Goal: Information Seeking & Learning: Understand process/instructions

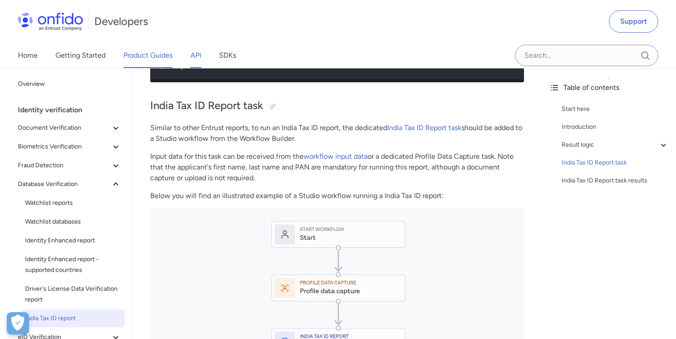
click at [198, 54] on link "API" at bounding box center [196, 55] width 11 height 25
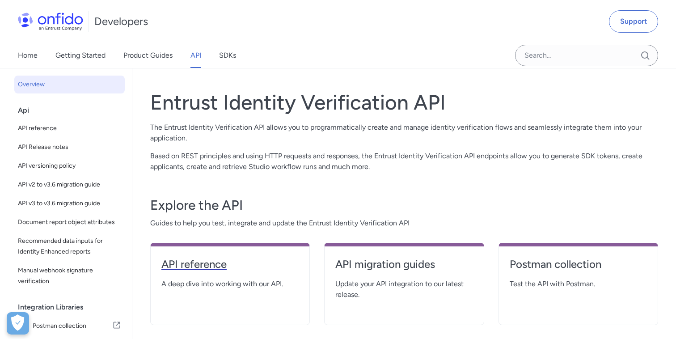
click at [208, 267] on h4 "API reference" at bounding box center [229, 264] width 137 height 14
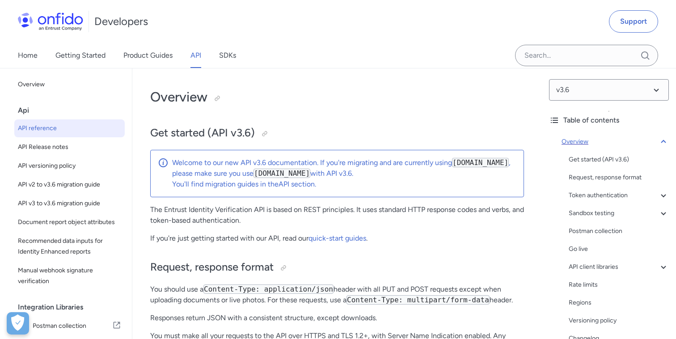
click at [660, 140] on icon at bounding box center [663, 141] width 11 height 11
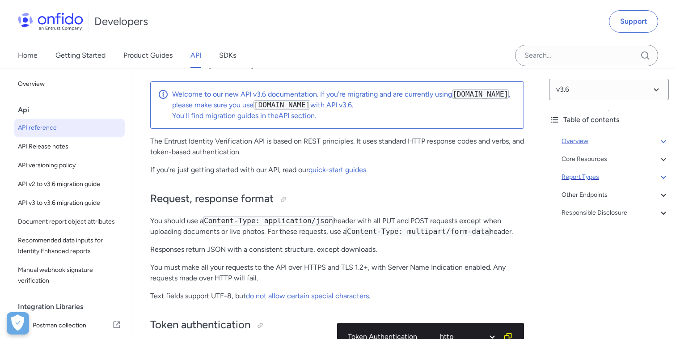
click at [592, 174] on div "Report Types" at bounding box center [615, 177] width 107 height 11
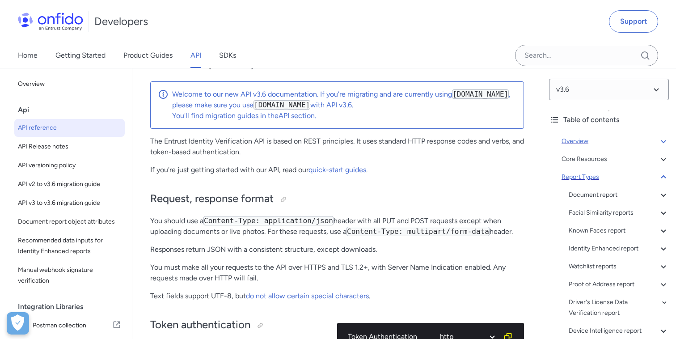
scroll to position [37827, 0]
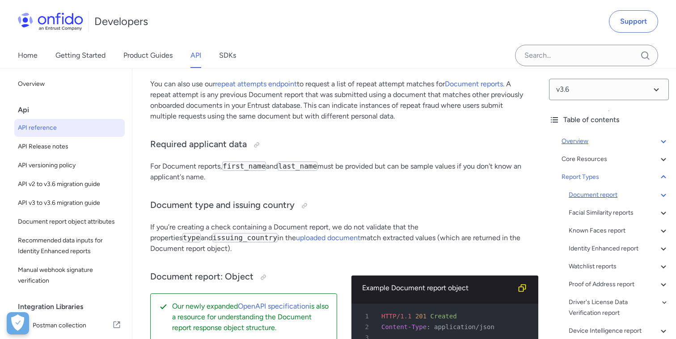
click at [592, 194] on div "Document report" at bounding box center [619, 195] width 100 height 11
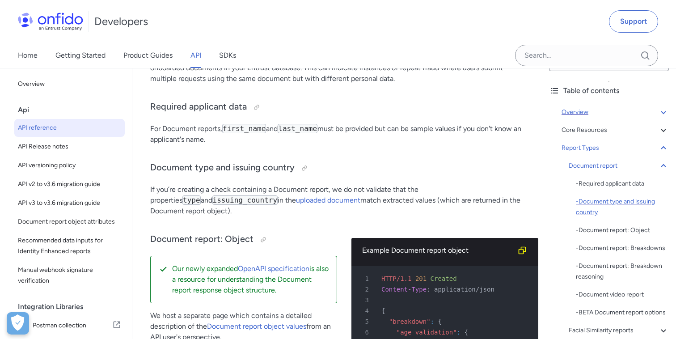
scroll to position [61, 0]
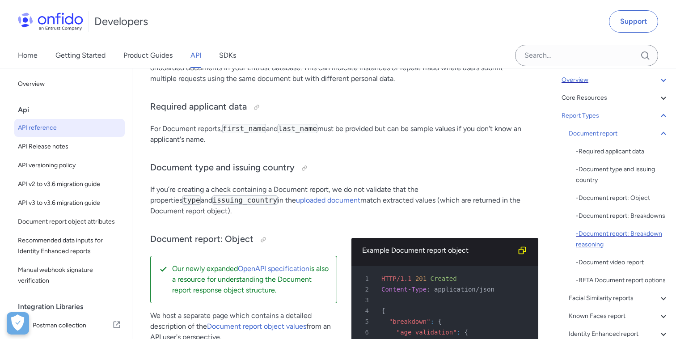
click at [590, 239] on div "- Document report: Breakdown reasoning" at bounding box center [622, 239] width 93 height 21
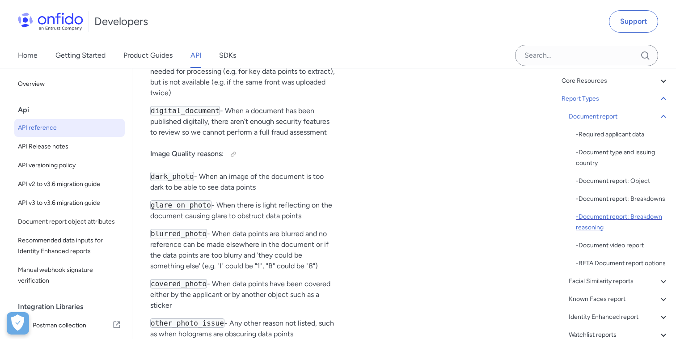
scroll to position [80, 0]
click at [665, 96] on icon at bounding box center [663, 97] width 11 height 11
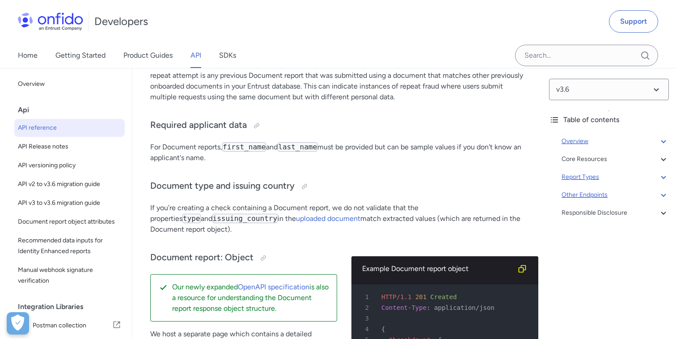
click at [605, 192] on div "Other Endpoints" at bounding box center [615, 195] width 107 height 11
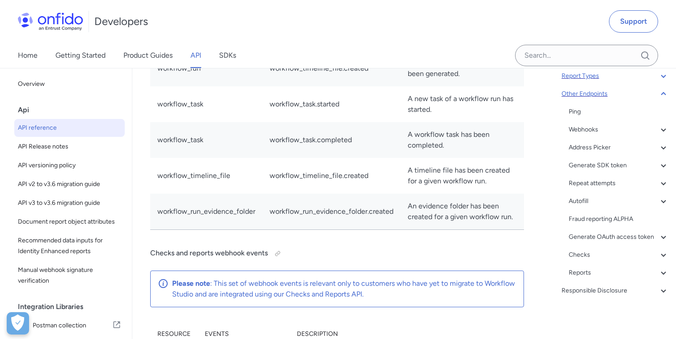
scroll to position [80299, 0]
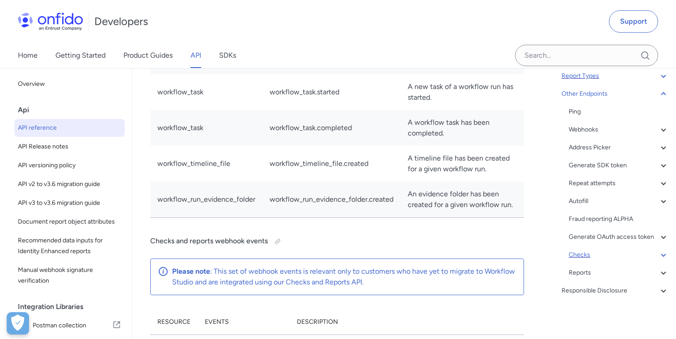
click at [582, 254] on div "Checks" at bounding box center [619, 255] width 100 height 11
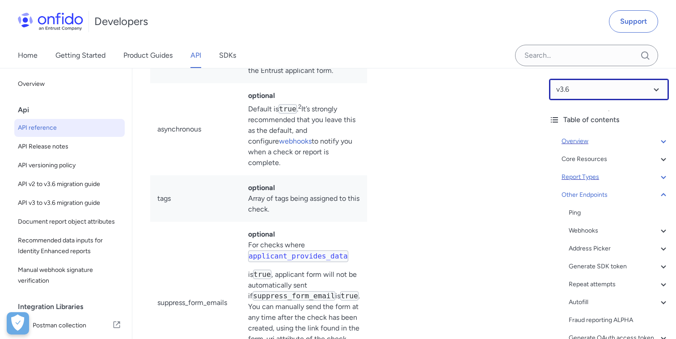
click at [642, 97] on select at bounding box center [609, 89] width 120 height 21
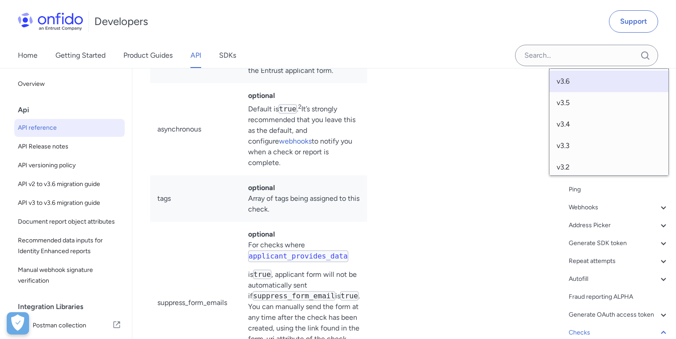
scroll to position [50, 0]
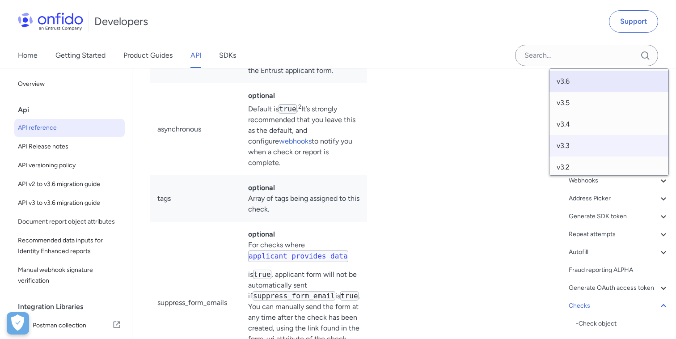
click at [578, 135] on span "v3.3" at bounding box center [609, 145] width 119 height 21
select select "3.3.0"
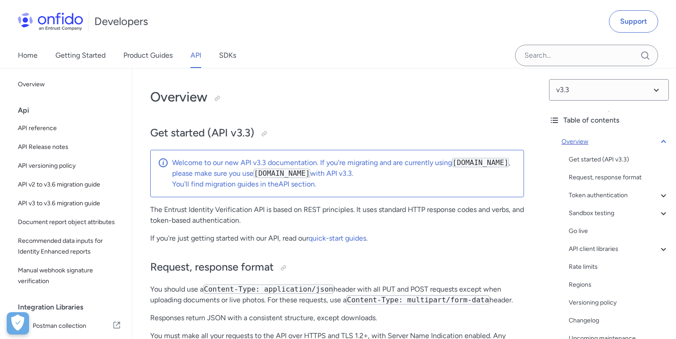
click at [665, 141] on icon at bounding box center [663, 141] width 5 height 3
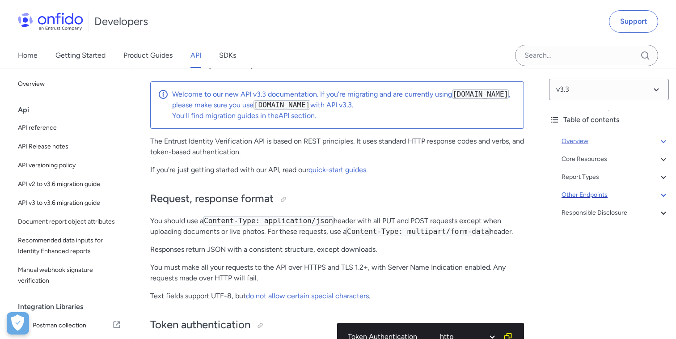
click at [598, 192] on div "Other Endpoints" at bounding box center [615, 195] width 107 height 11
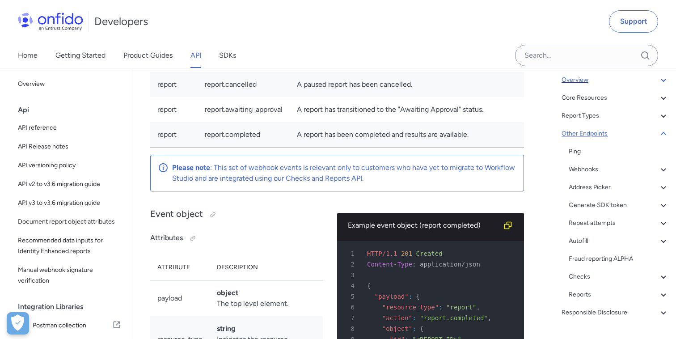
scroll to position [68, 0]
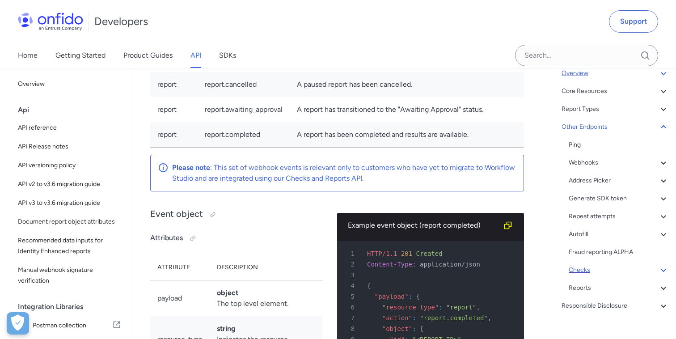
click at [581, 269] on div "Checks" at bounding box center [619, 270] width 100 height 11
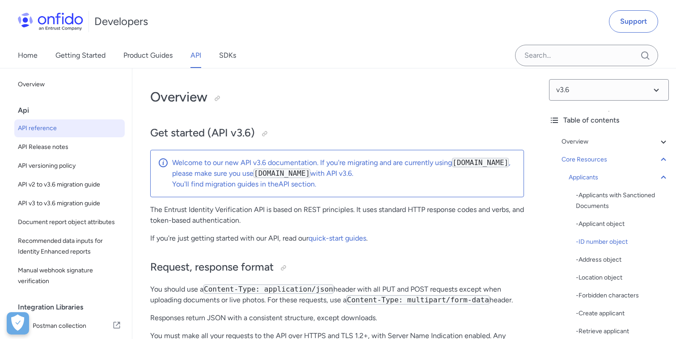
select select "http"
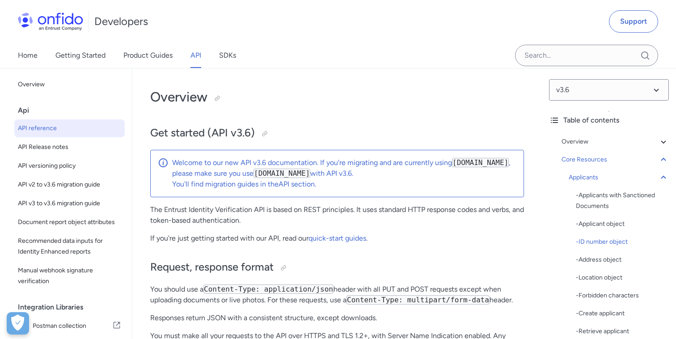
select select "http"
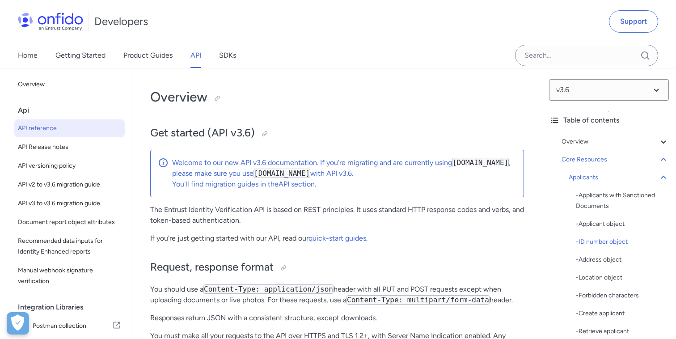
select select "http"
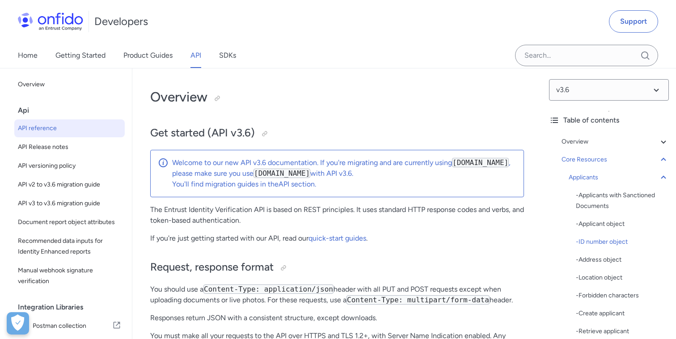
select select "http"
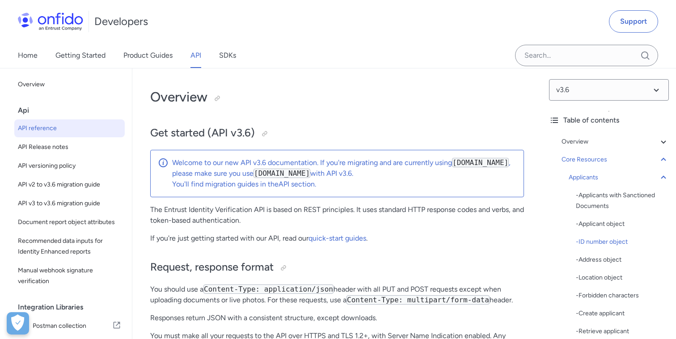
select select "http"
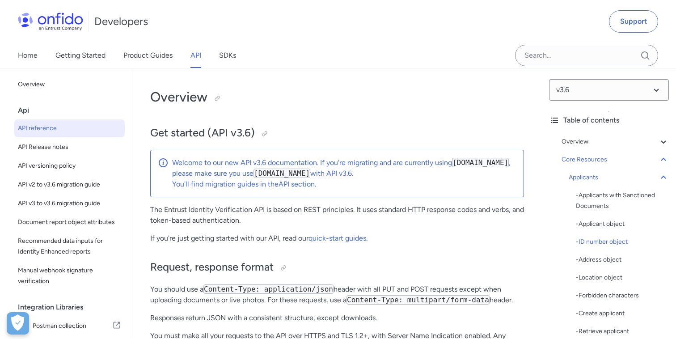
select select "http"
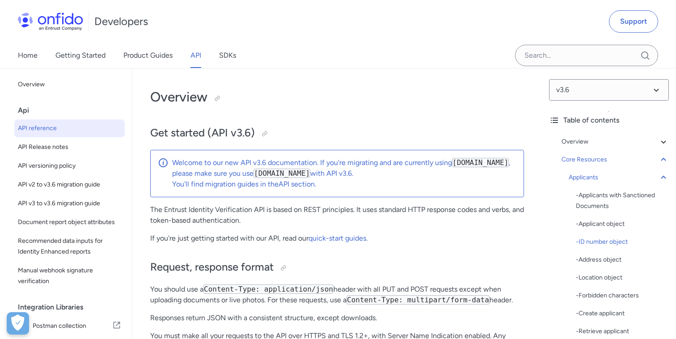
select select "http"
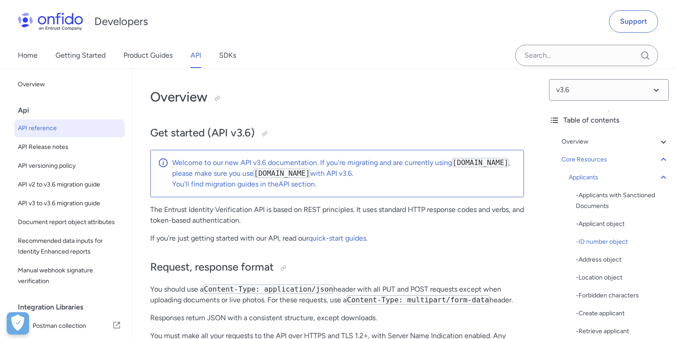
select select "http"
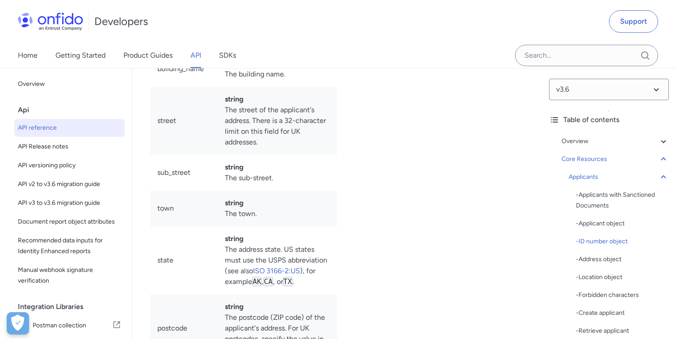
scroll to position [14, 0]
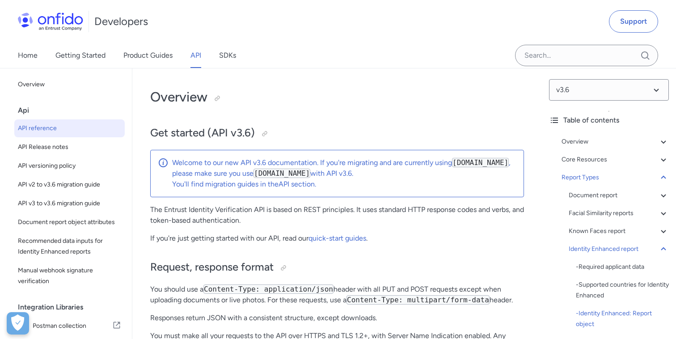
select select "http"
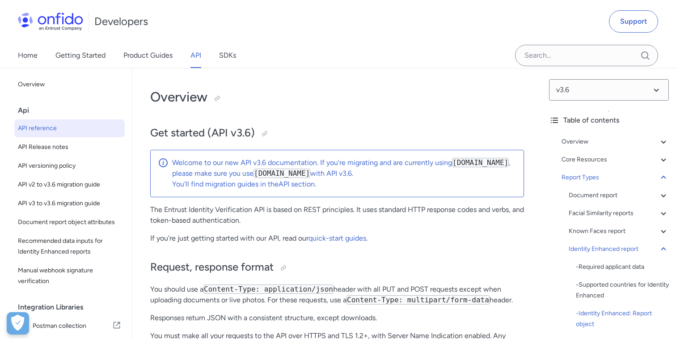
select select "http"
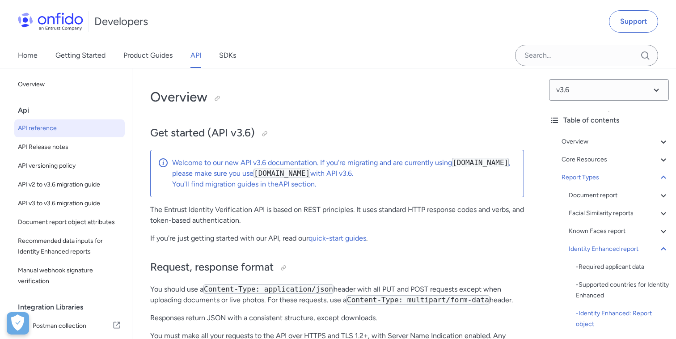
select select "http"
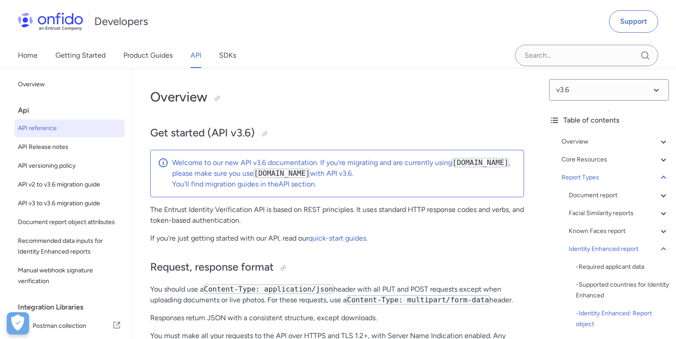
select select "http"
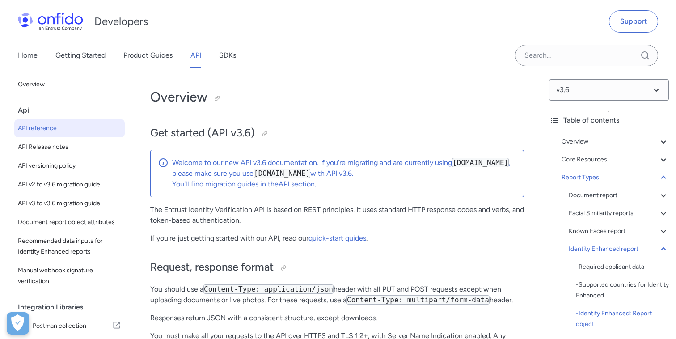
select select "http"
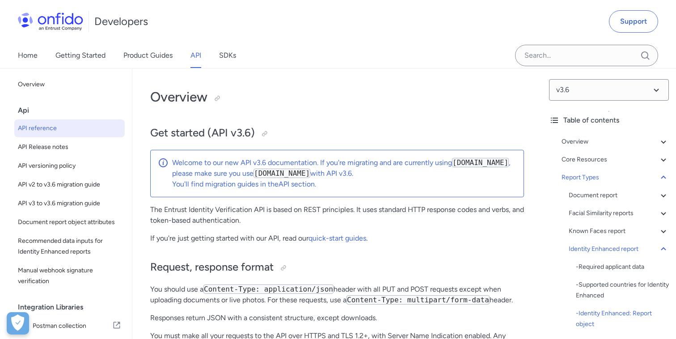
select select "http"
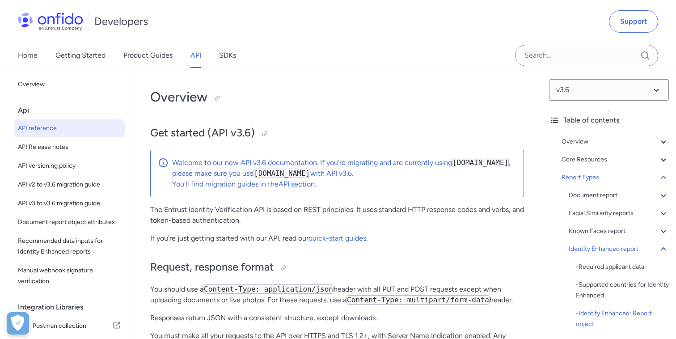
select select "http"
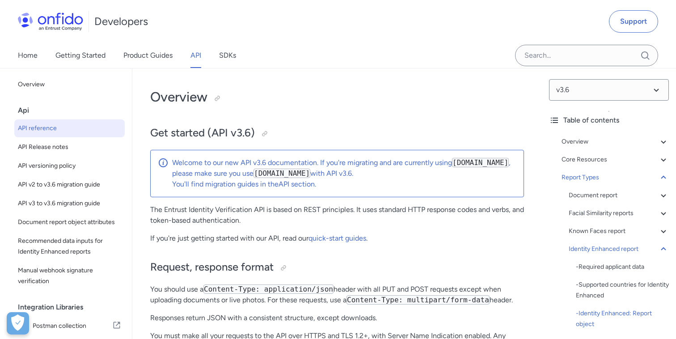
select select "http"
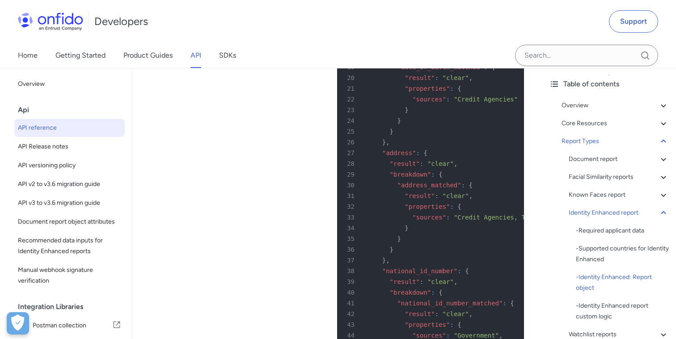
scroll to position [60560, 0]
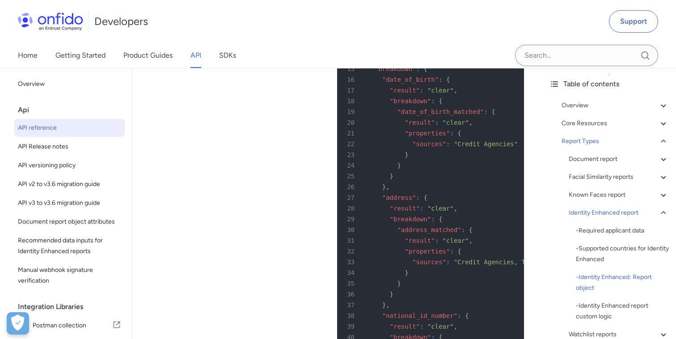
drag, startPoint x: 166, startPoint y: 99, endPoint x: 273, endPoint y: 121, distance: 109.2
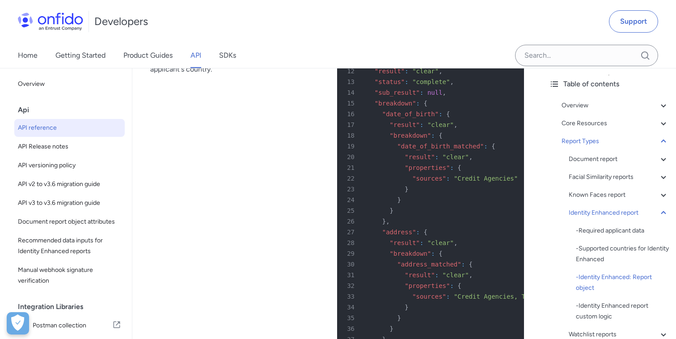
scroll to position [60526, 0]
copy p "Sources ( credit_agencies , voting_register , telephone_database ) are displaye…"
drag, startPoint x: 374, startPoint y: 204, endPoint x: 381, endPoint y: 240, distance: 36.1
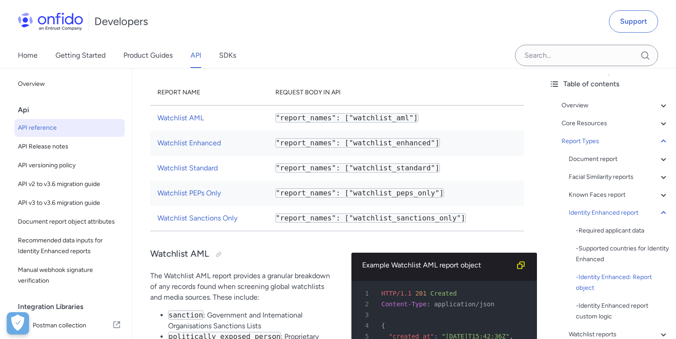
scroll to position [61114, 0]
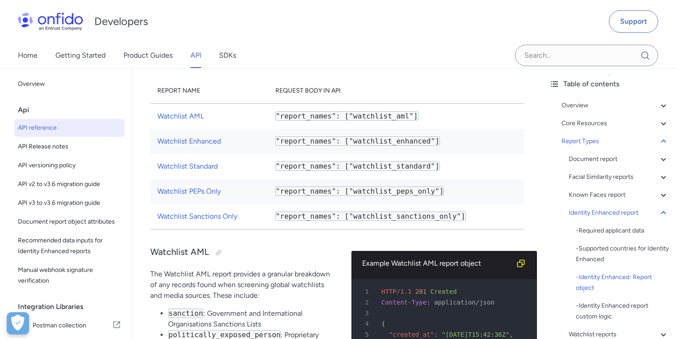
copy pre ""properties" : { 10 "matched_address" : 19099121 , 11 "matched_addresses" : [ 1…"
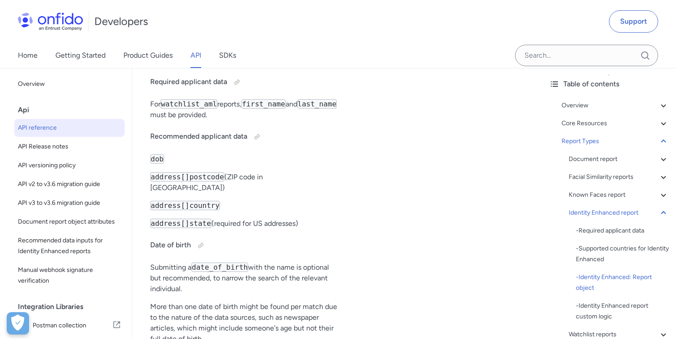
scroll to position [62128, 0]
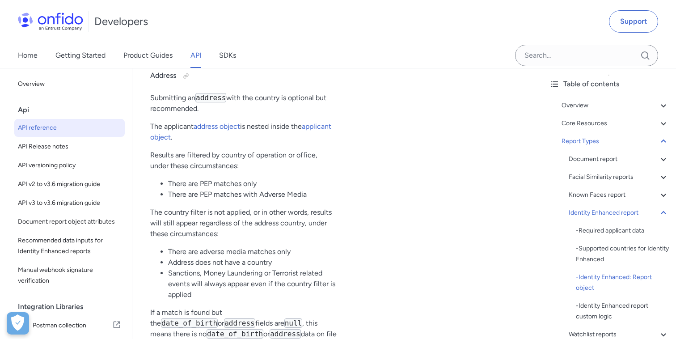
scroll to position [62406, 0]
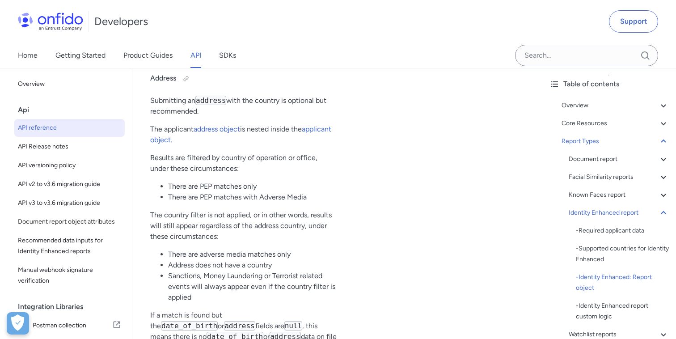
copy pre ""breakdown" : { 16 "date_of_birth" : { 17 "result" : "clear" , 18 "breakdown" :…"
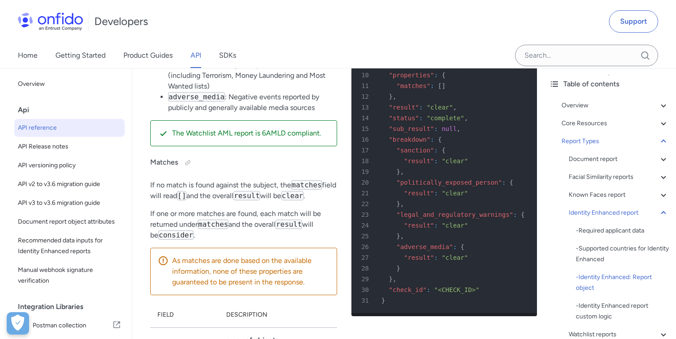
scroll to position [61436, 0]
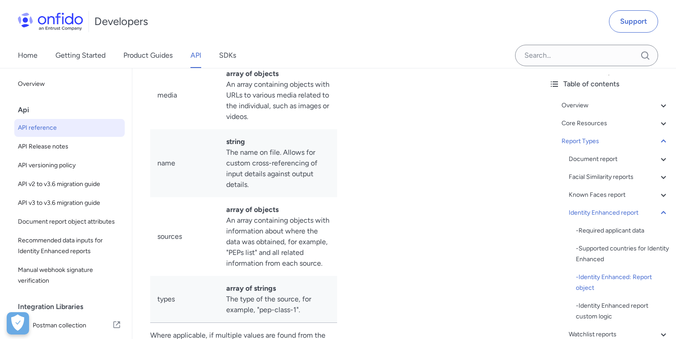
scroll to position [61792, 0]
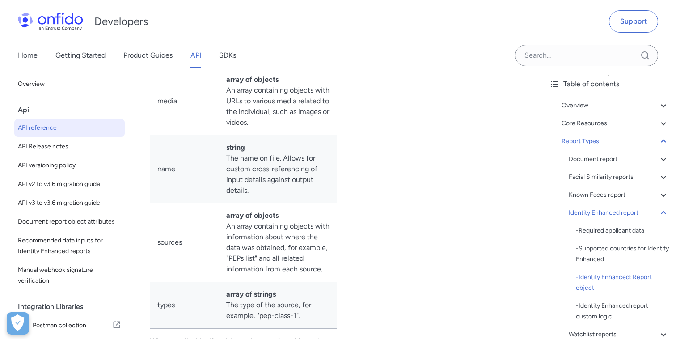
copy pre ""breakdown" : { 16 "date_of_birth" : { 17 "result" : "clear" , 18 "breakdown" :…"
